Goal: Navigation & Orientation: Find specific page/section

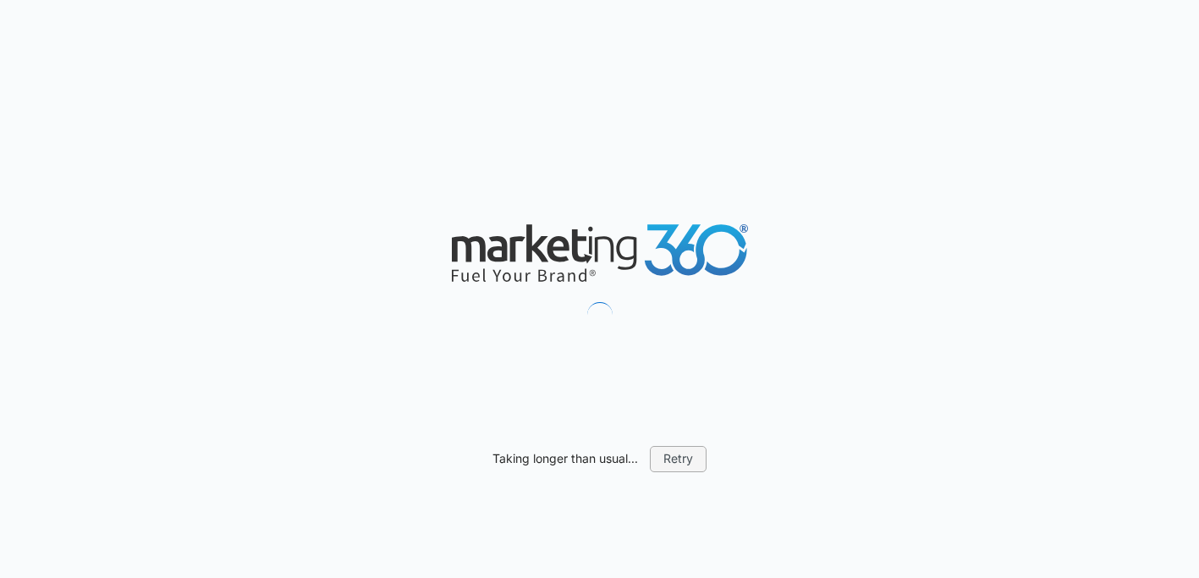
click at [676, 461] on button "Retry" at bounding box center [678, 458] width 57 height 25
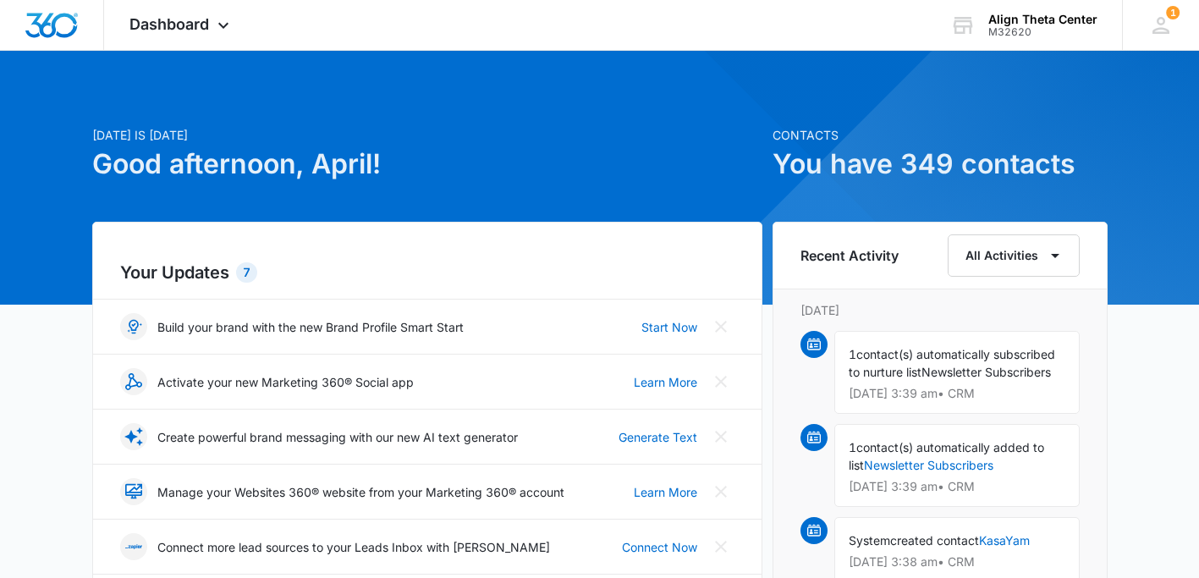
drag, startPoint x: 681, startPoint y: 477, endPoint x: 645, endPoint y: 405, distance: 80.6
click at [679, 445] on div "Your Updates 7 Build your brand with the new Brand Profile Smart Start Start No…" at bounding box center [427, 460] width 670 height 477
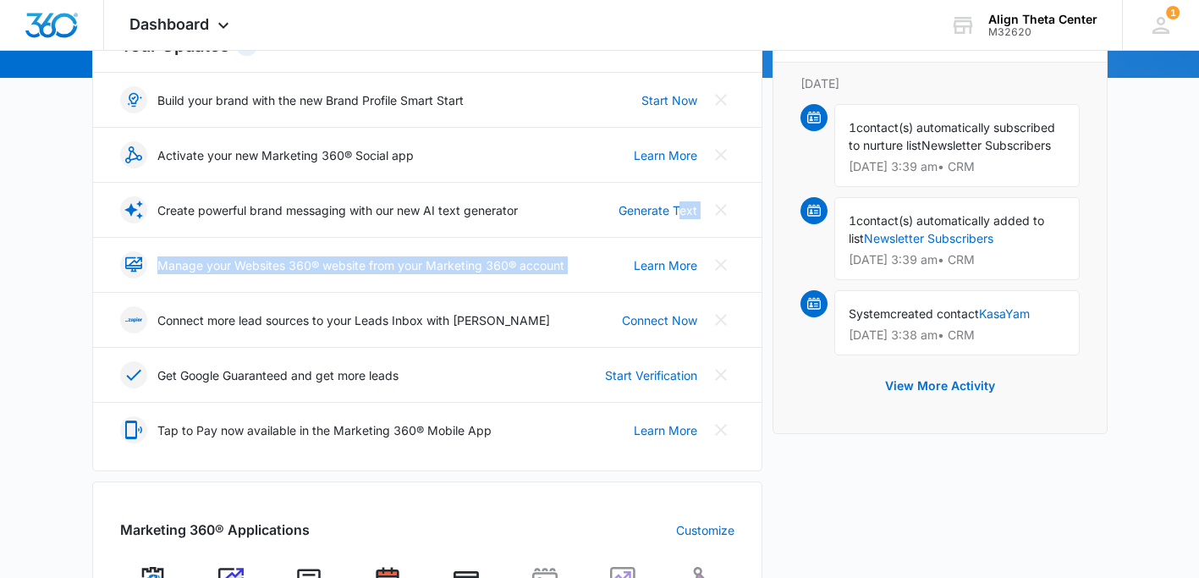
scroll to position [226, 0]
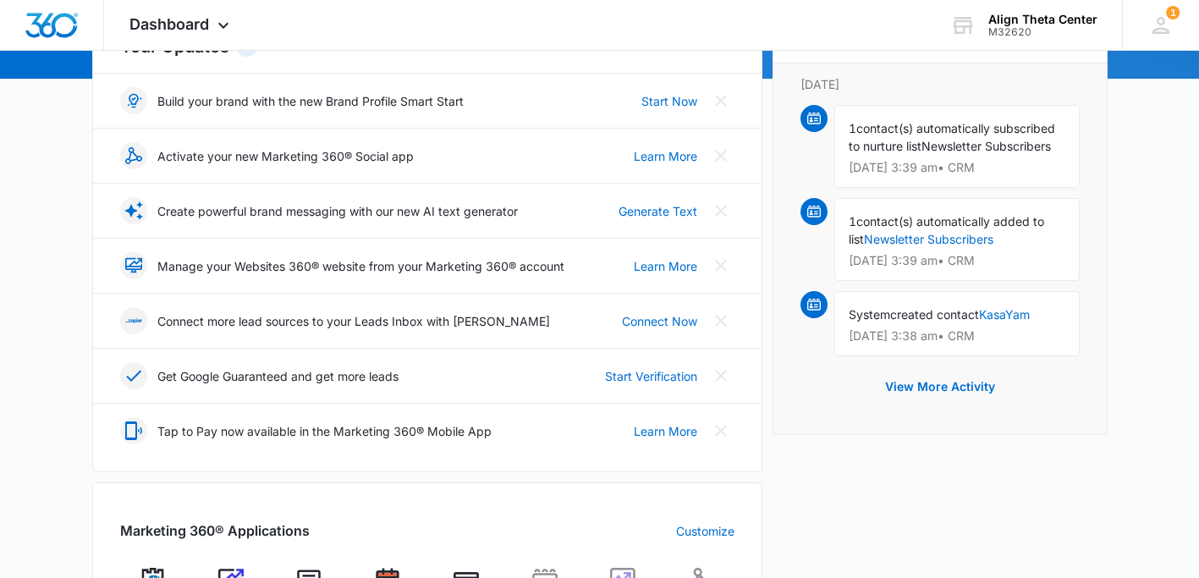
click at [135, 263] on icon at bounding box center [133, 320] width 17 height 115
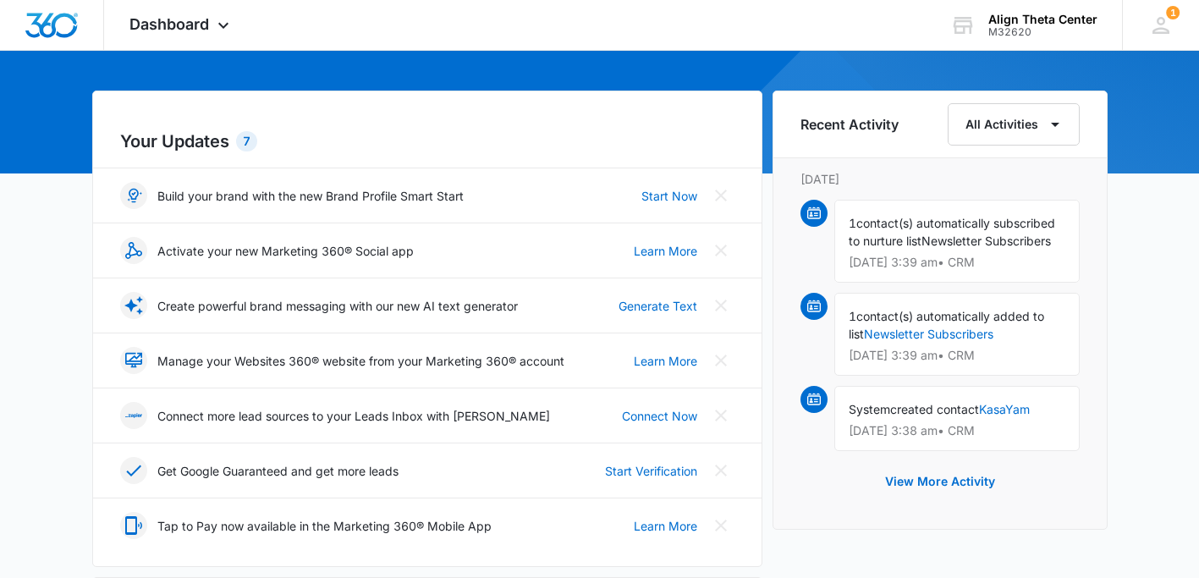
scroll to position [128, 0]
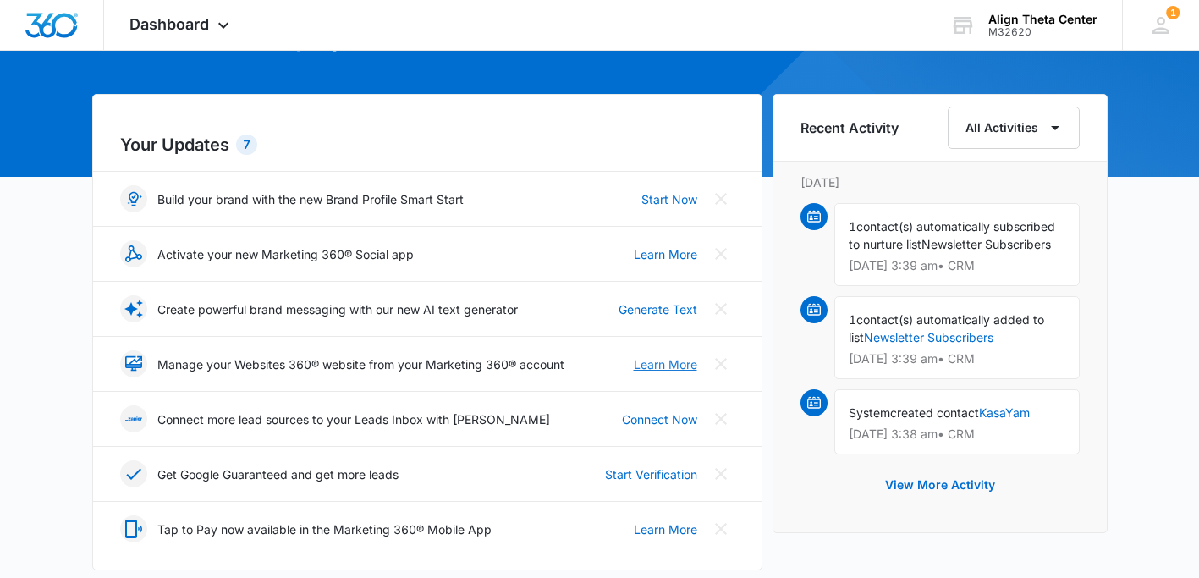
click at [650, 362] on link "Learn More" at bounding box center [665, 364] width 63 height 18
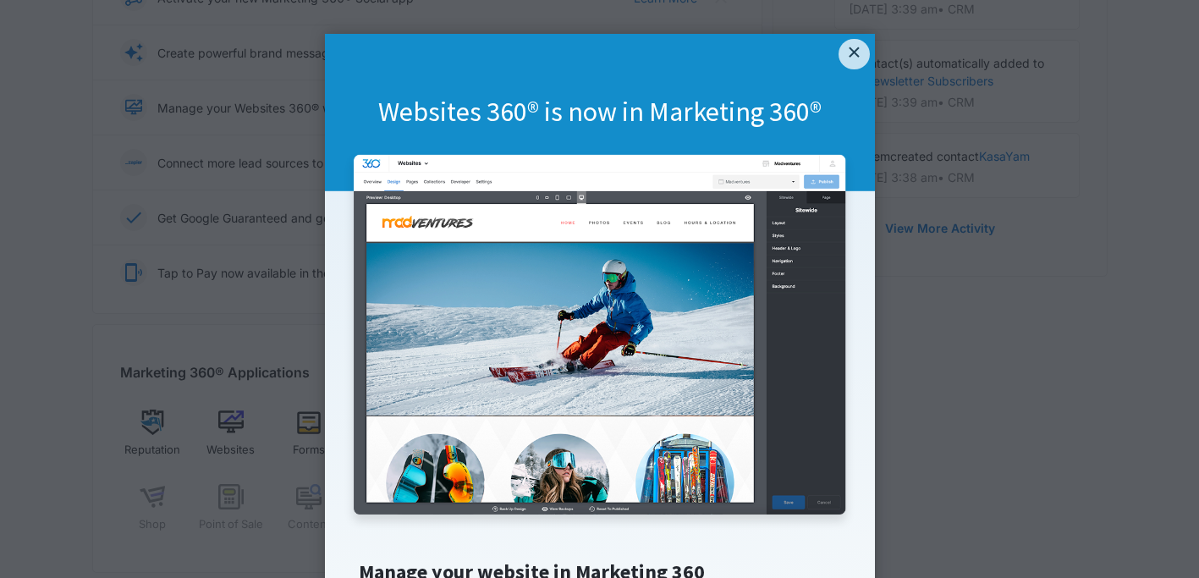
scroll to position [389, 0]
click at [854, 51] on link "×" at bounding box center [854, 54] width 30 height 30
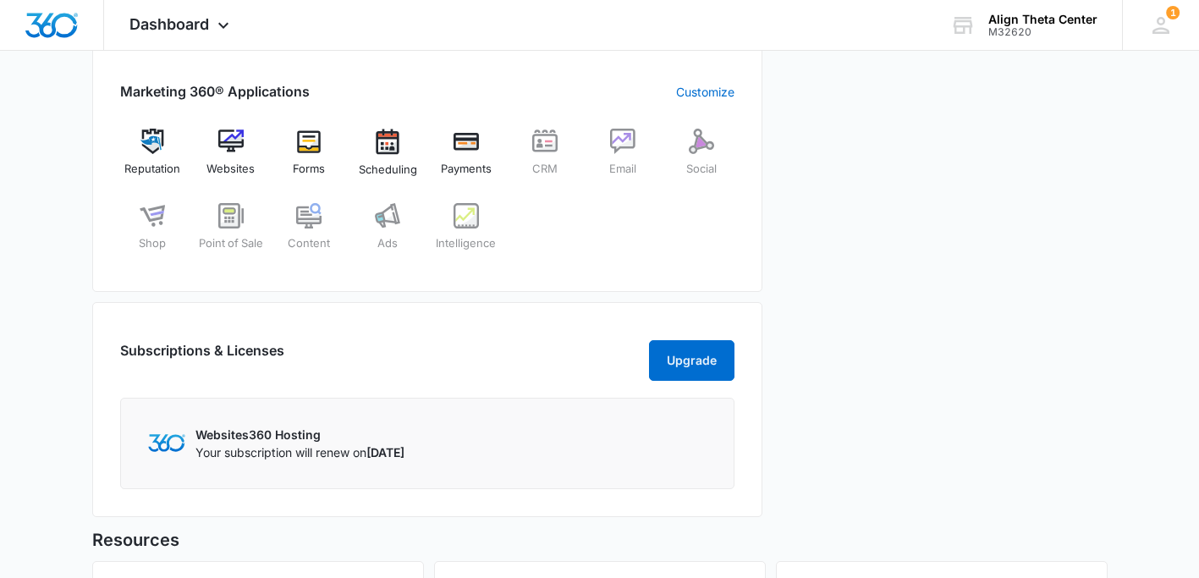
scroll to position [666, 0]
click at [233, 139] on img at bounding box center [230, 140] width 25 height 25
